Goal: Find specific page/section: Find specific page/section

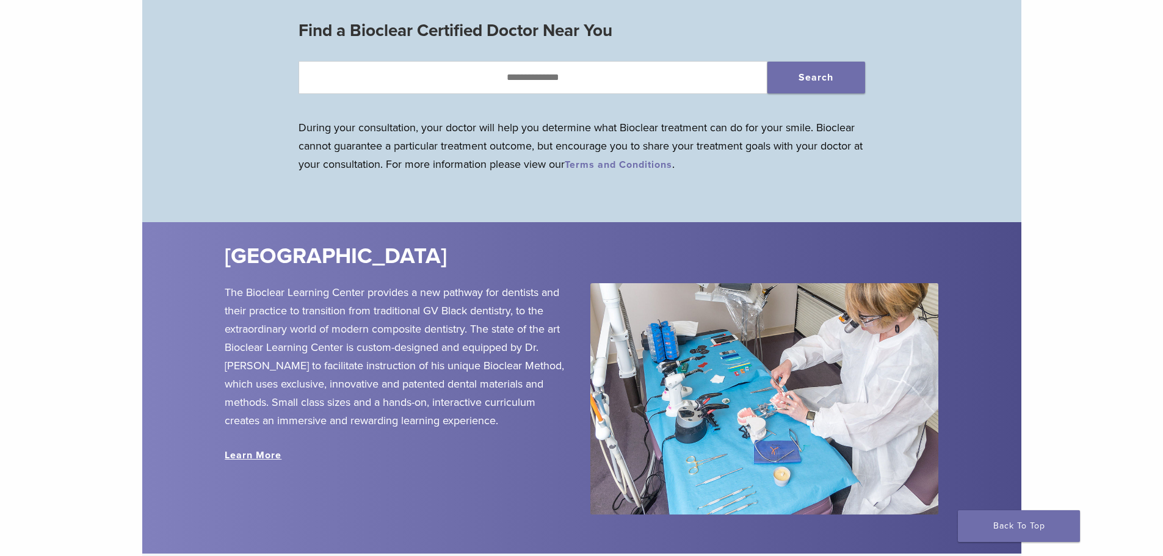
scroll to position [1221, 0]
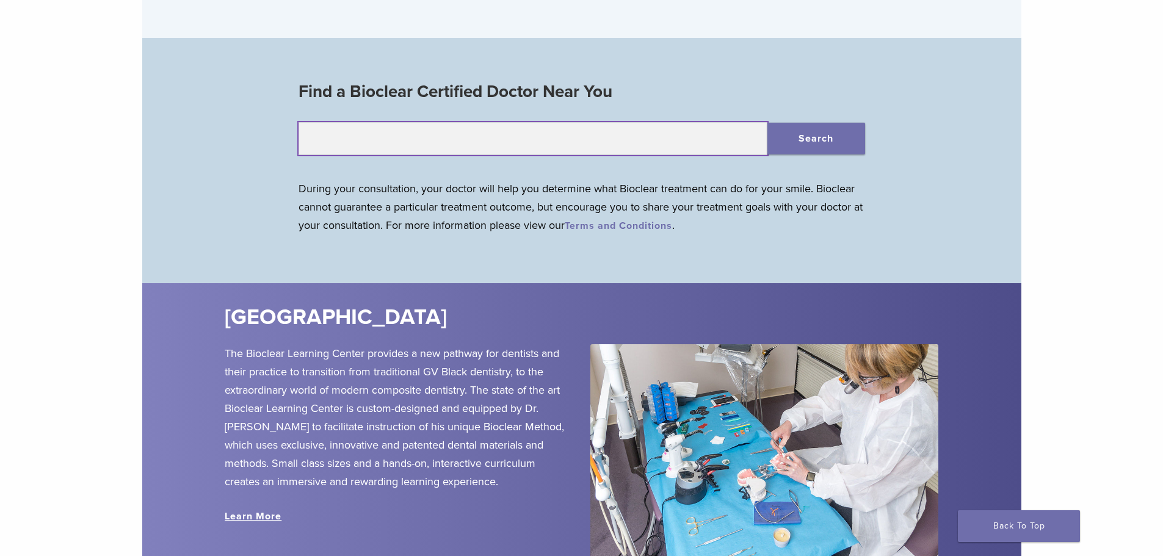
click at [468, 143] on input "text" at bounding box center [533, 138] width 469 height 33
type input "*****"
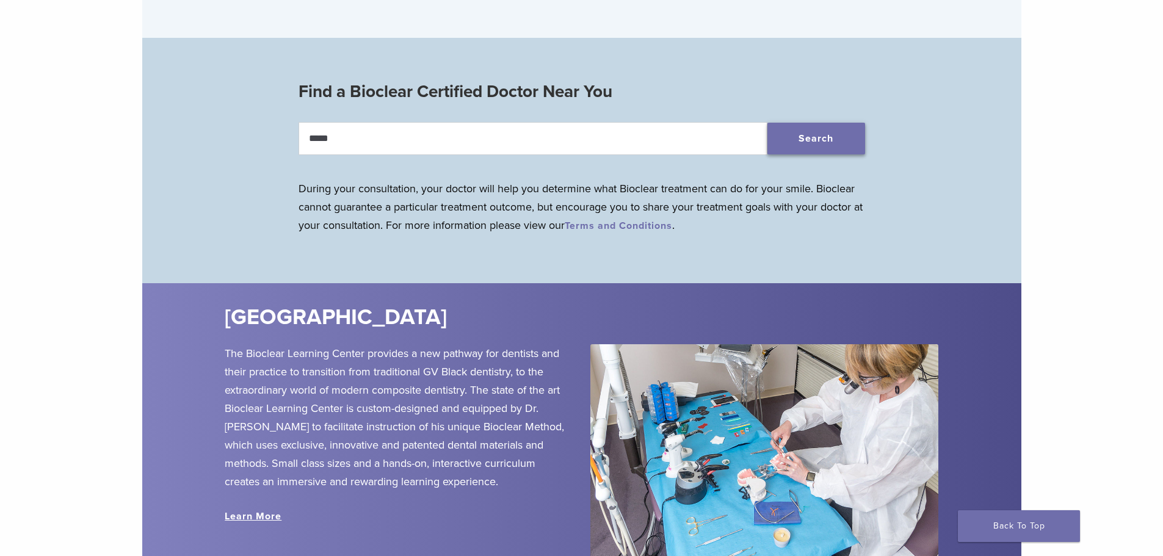
click at [841, 139] on button "Search" at bounding box center [817, 139] width 98 height 32
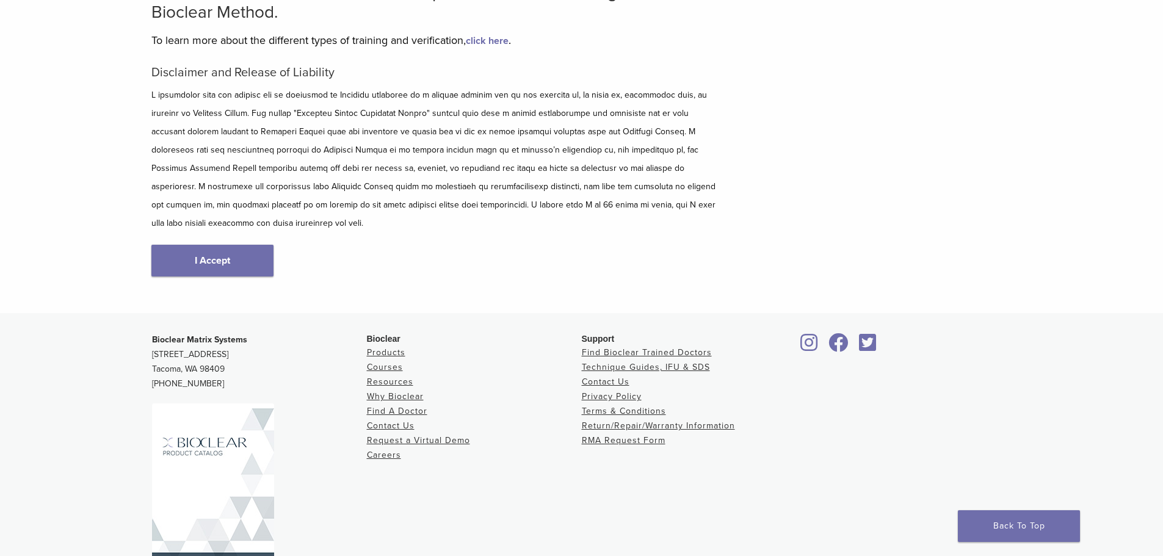
scroll to position [122, 0]
click at [231, 247] on link "I Accept" at bounding box center [212, 260] width 122 height 32
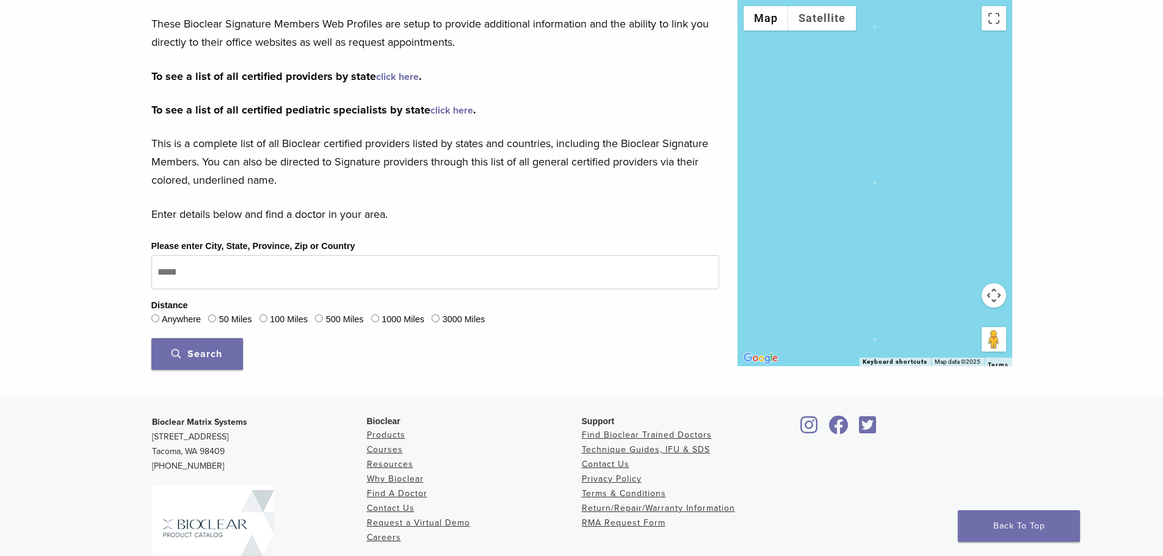
scroll to position [61, 0]
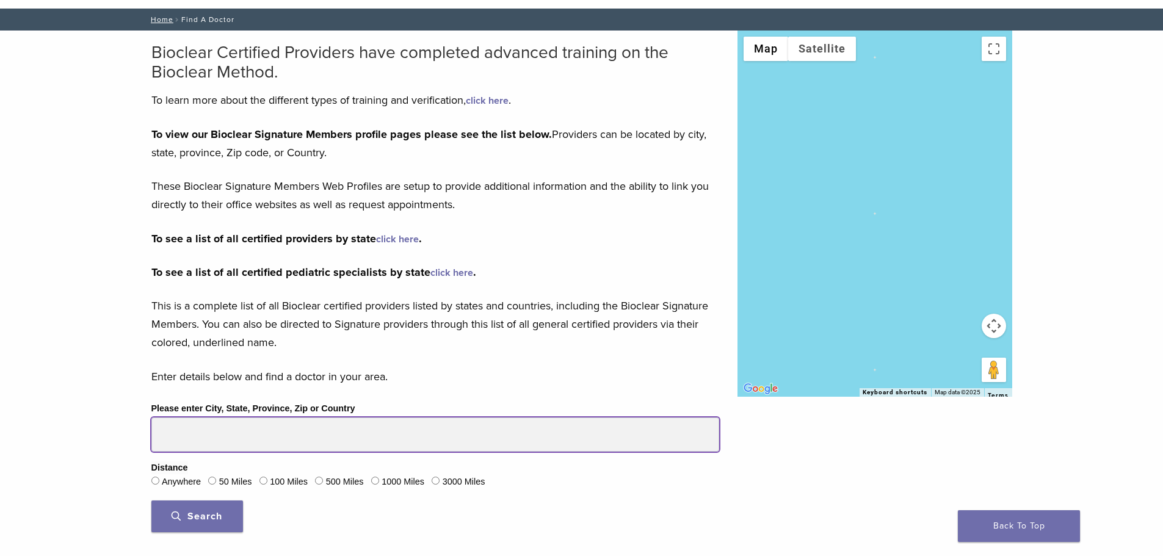
click at [235, 439] on input "Please enter City, State, Province, Zip or Country" at bounding box center [435, 435] width 568 height 34
type input "*****"
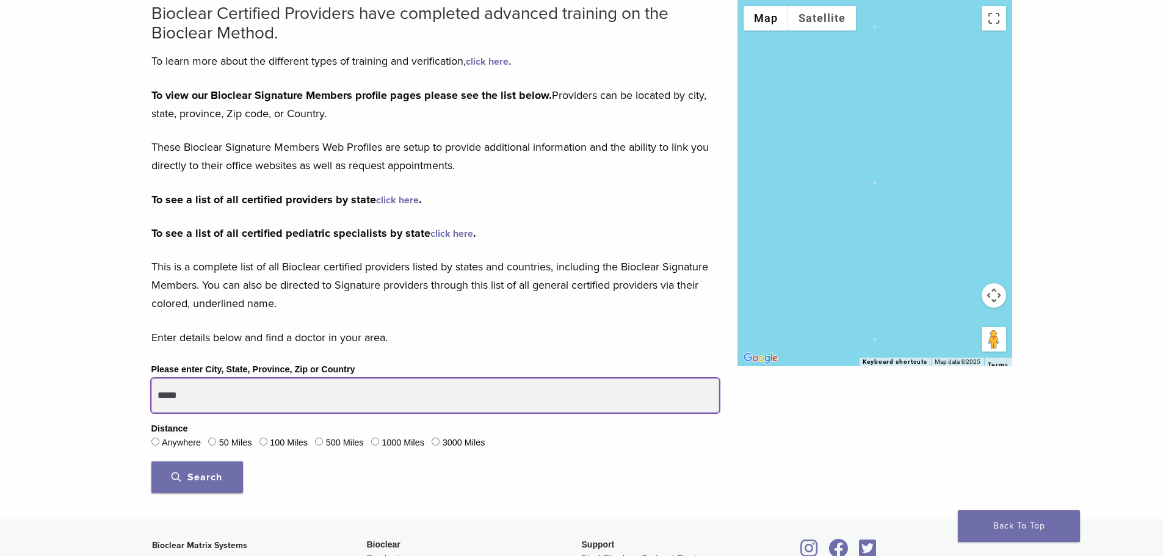
scroll to position [122, 0]
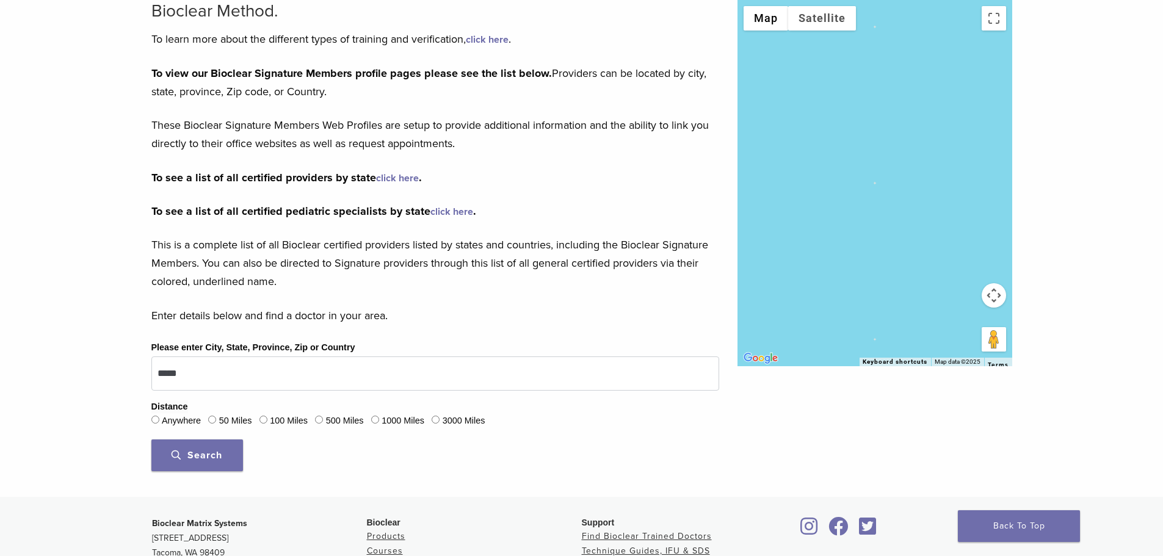
click at [233, 456] on button "Search" at bounding box center [197, 456] width 92 height 32
